Goal: Task Accomplishment & Management: Manage account settings

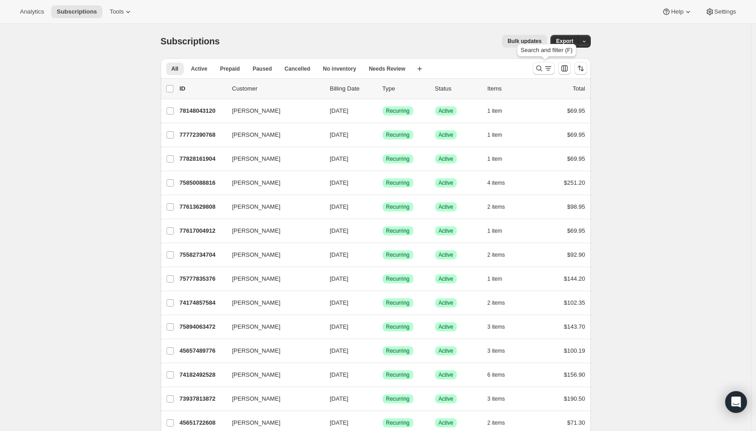
click at [550, 68] on icon "Search and filter results" at bounding box center [548, 68] width 9 height 9
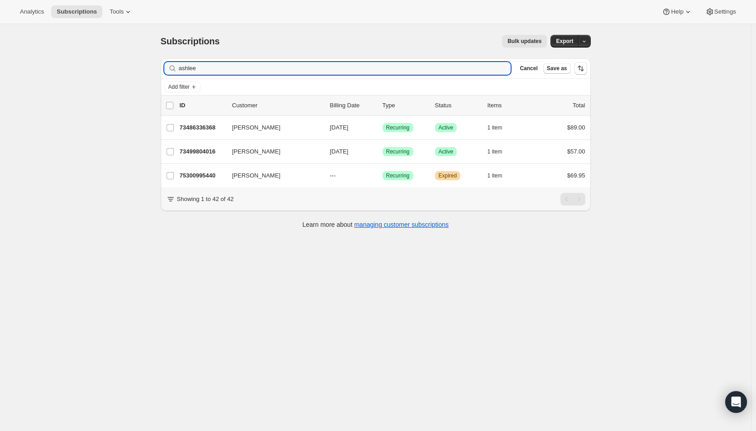
type input "ashlee"
click at [347, 126] on span "[DATE]" at bounding box center [339, 127] width 19 height 7
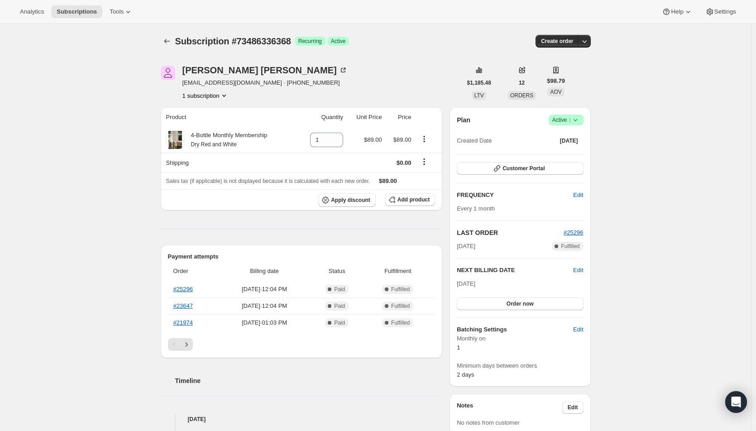
click at [11, 329] on div "Subscription #73486336368. This page is ready Subscription #73486336368 Success…" at bounding box center [375, 408] width 751 height 768
click at [573, 120] on icon at bounding box center [575, 119] width 9 height 9
click at [570, 150] on span "Cancel subscription" at bounding box center [568, 153] width 51 height 7
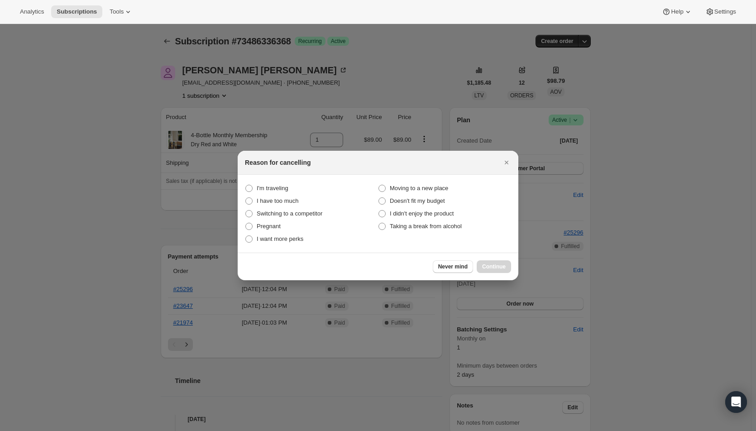
click at [440, 226] on span "Taking a break from alcohol" at bounding box center [426, 226] width 72 height 7
click at [379, 223] on alcohol "Taking a break from alcohol" at bounding box center [378, 223] width 0 height 0
radio alcohol "true"
click at [493, 268] on span "Continue" at bounding box center [494, 266] width 24 height 7
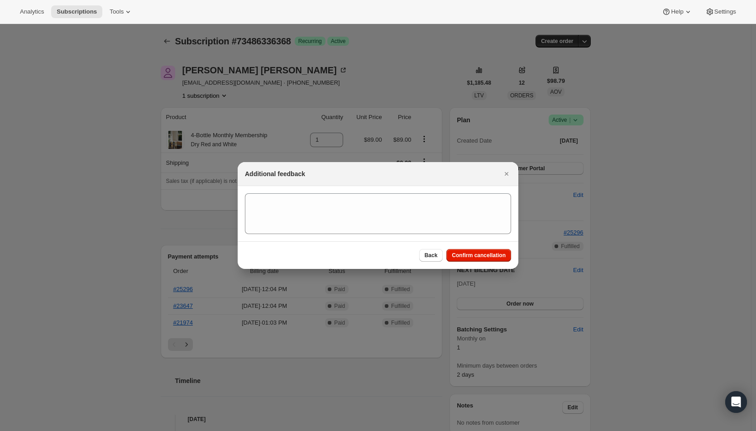
click at [487, 253] on span "Confirm cancellation" at bounding box center [479, 255] width 54 height 7
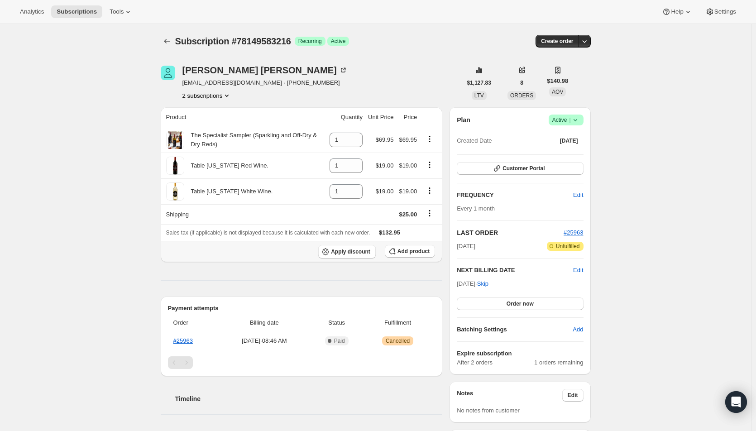
click at [401, 246] on button "Add product" at bounding box center [410, 251] width 50 height 13
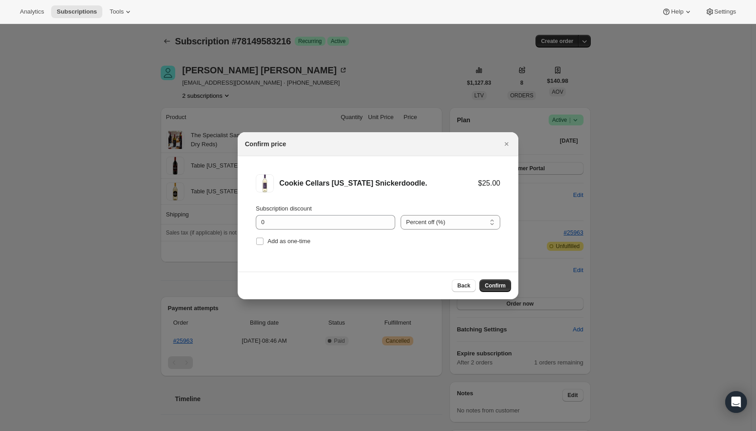
click at [490, 281] on button "Confirm" at bounding box center [495, 285] width 32 height 13
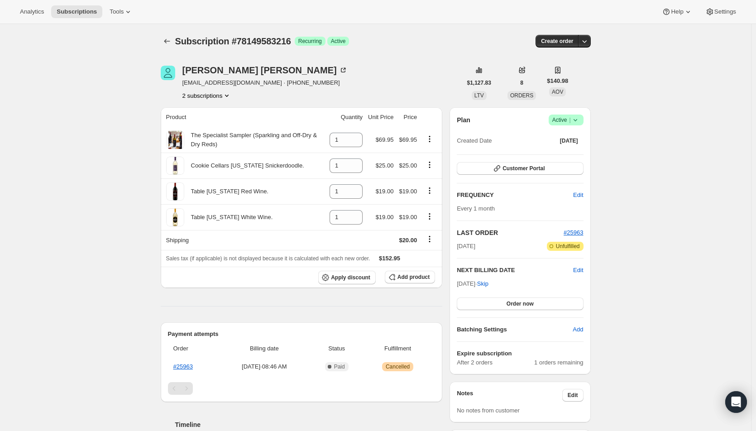
click at [676, 233] on div "Subscription #78149583216. This page is ready Subscription #78149583216 Success…" at bounding box center [375, 323] width 751 height 598
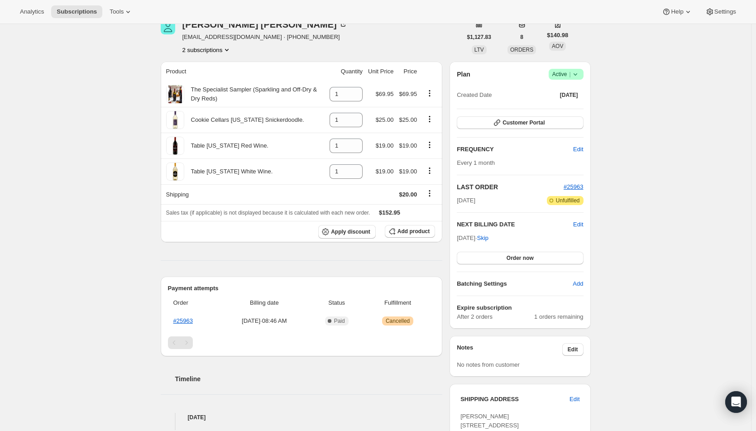
scroll to position [45, 0]
click at [577, 225] on span "Edit" at bounding box center [578, 224] width 10 height 9
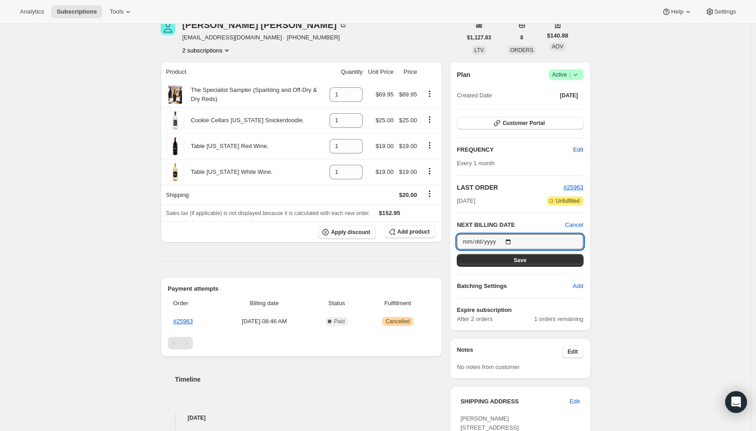
click at [509, 241] on input "[DATE]" at bounding box center [520, 241] width 126 height 15
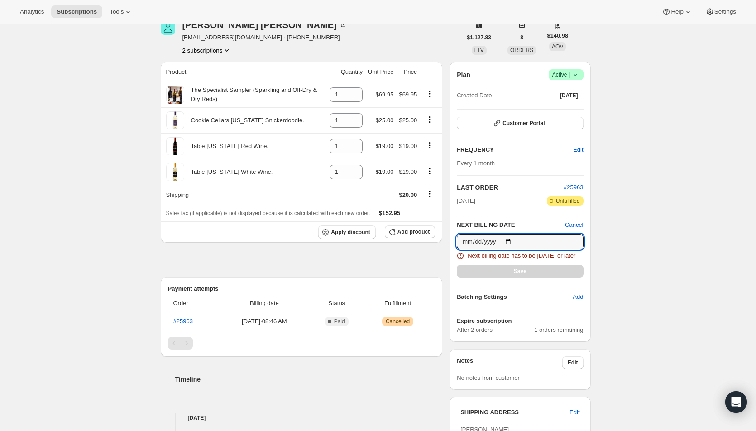
type input "[DATE]"
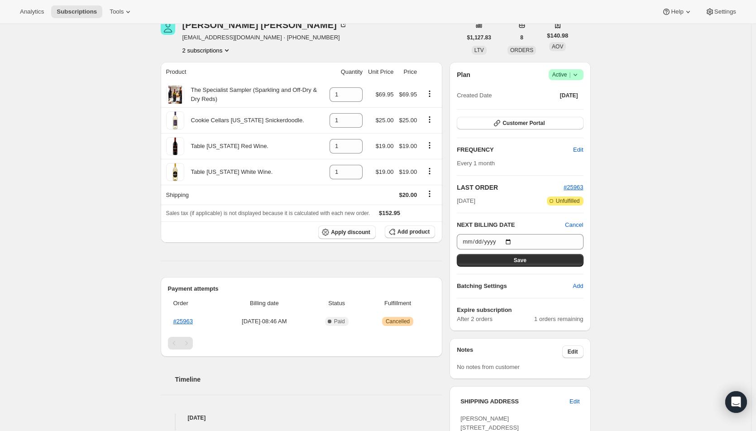
click at [517, 258] on span "Save" at bounding box center [520, 260] width 13 height 7
